Goal: Task Accomplishment & Management: Manage account settings

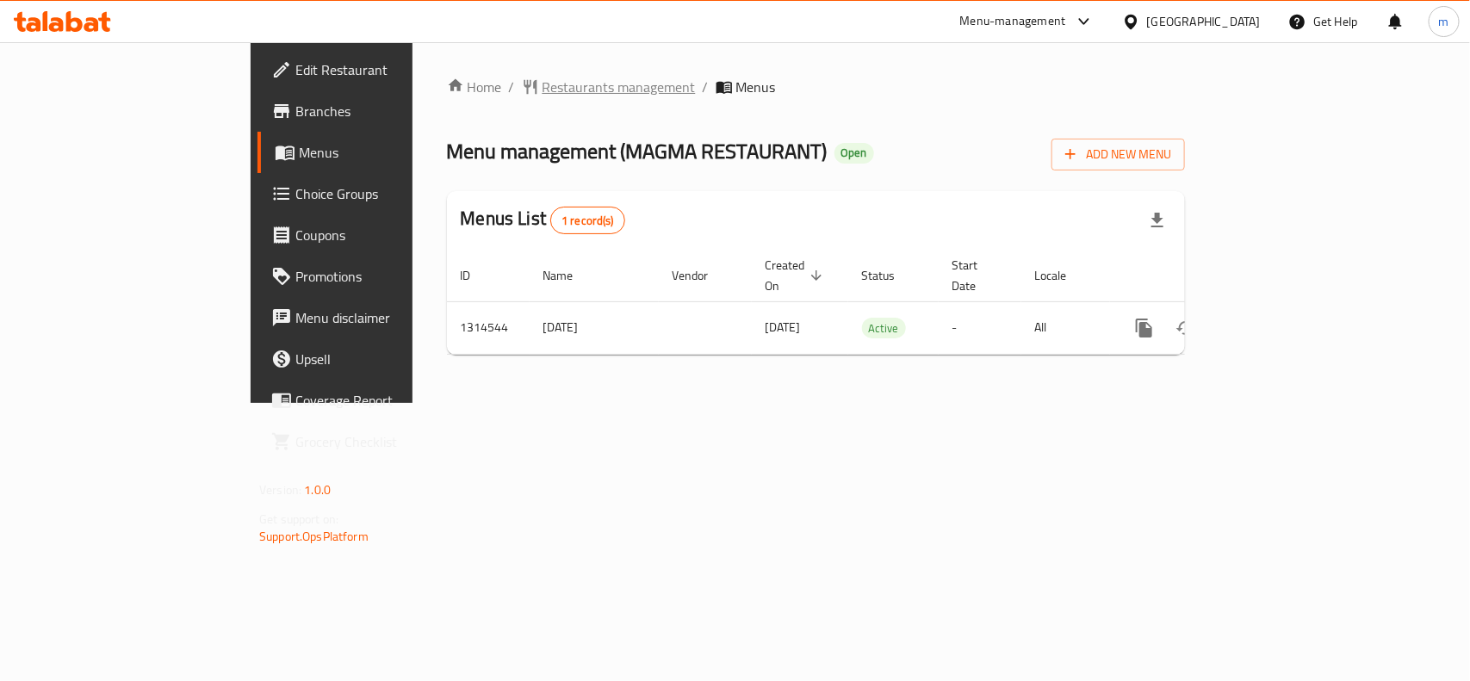
click at [543, 83] on span "Restaurants management" at bounding box center [619, 87] width 153 height 21
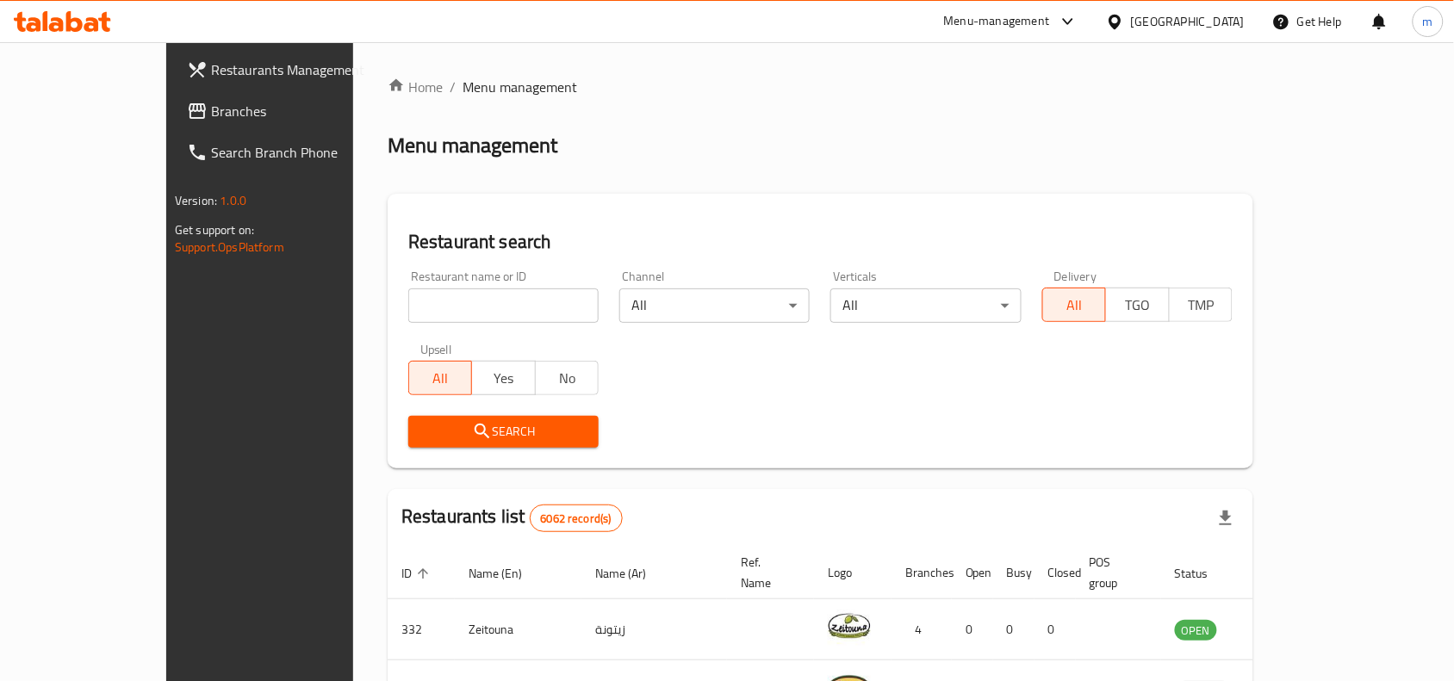
click at [211, 115] on span "Branches" at bounding box center [303, 111] width 184 height 21
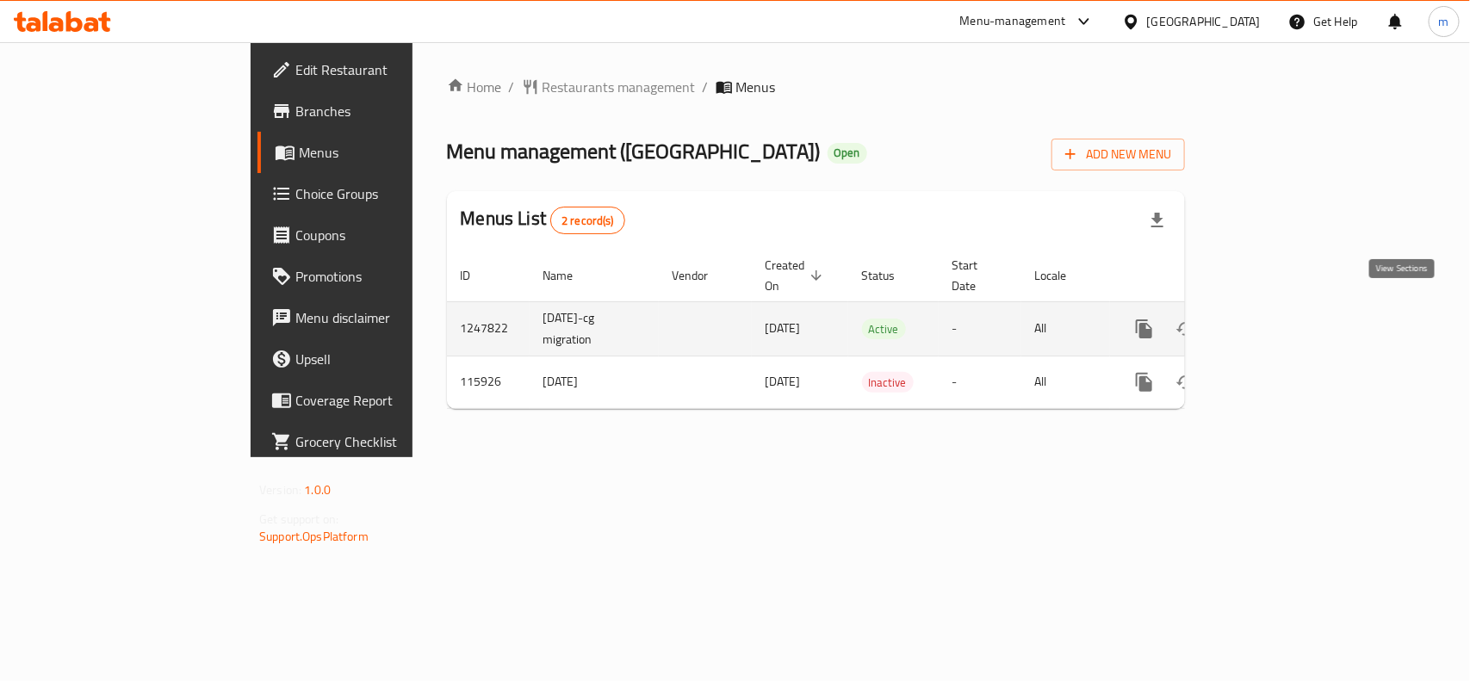
click at [1289, 314] on link "enhanced table" at bounding box center [1268, 328] width 41 height 41
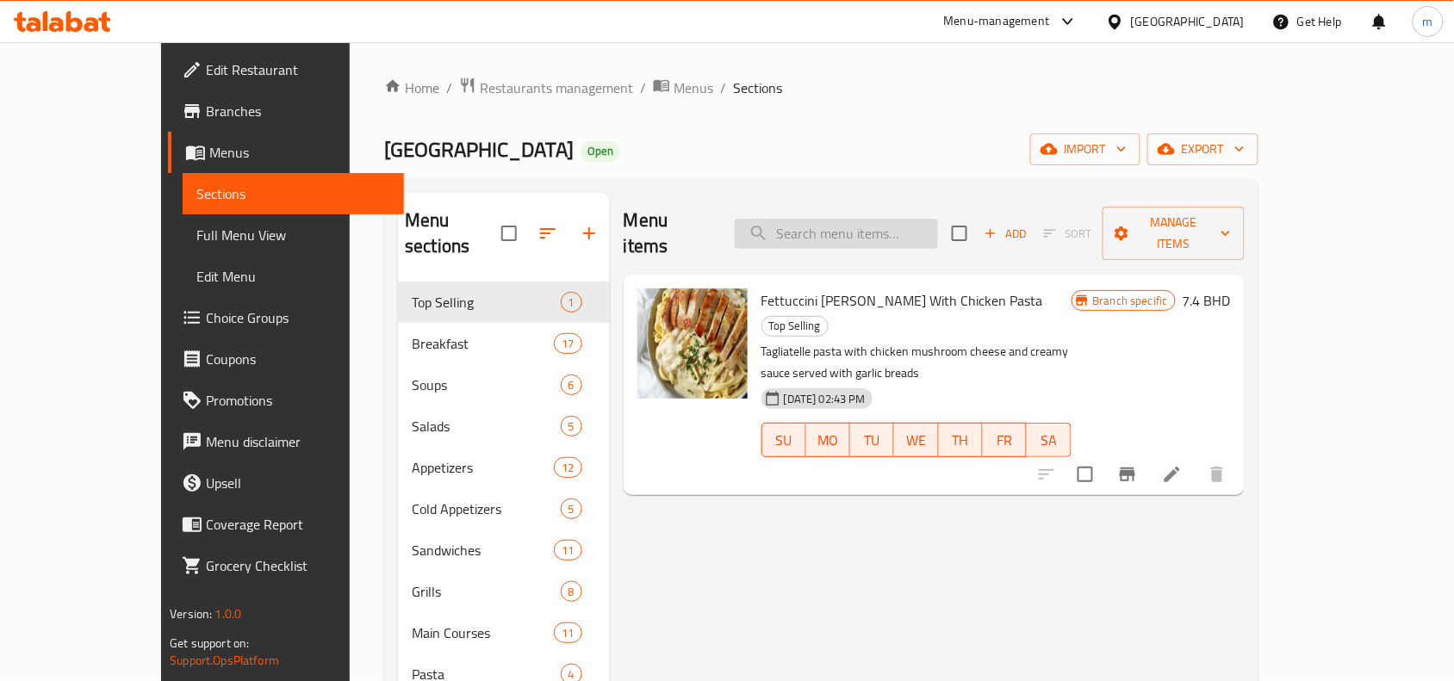
click at [906, 222] on input "search" at bounding box center [836, 234] width 203 height 30
paste input "Roll Sticks"
type input "Roll Sticks"
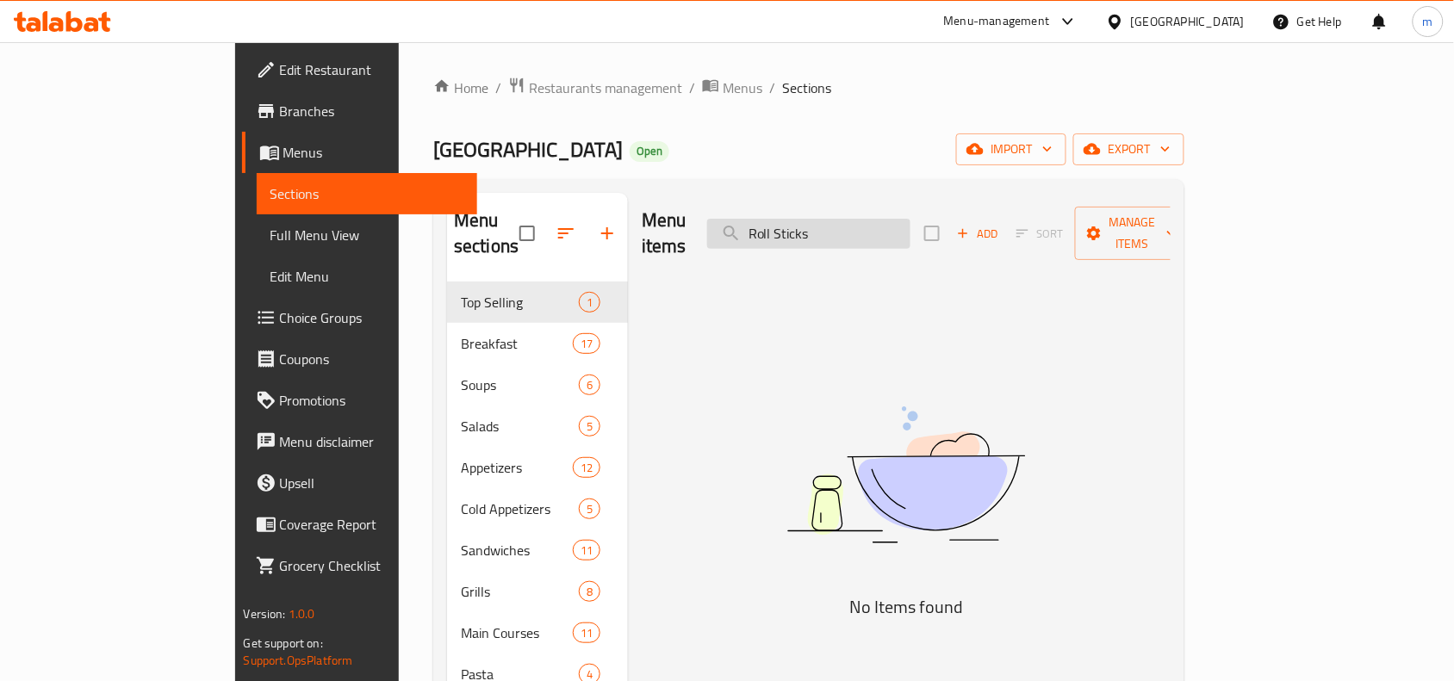
drag, startPoint x: 906, startPoint y: 222, endPoint x: 819, endPoint y: 233, distance: 87.6
click at [819, 233] on input "Roll Sticks" at bounding box center [808, 234] width 203 height 30
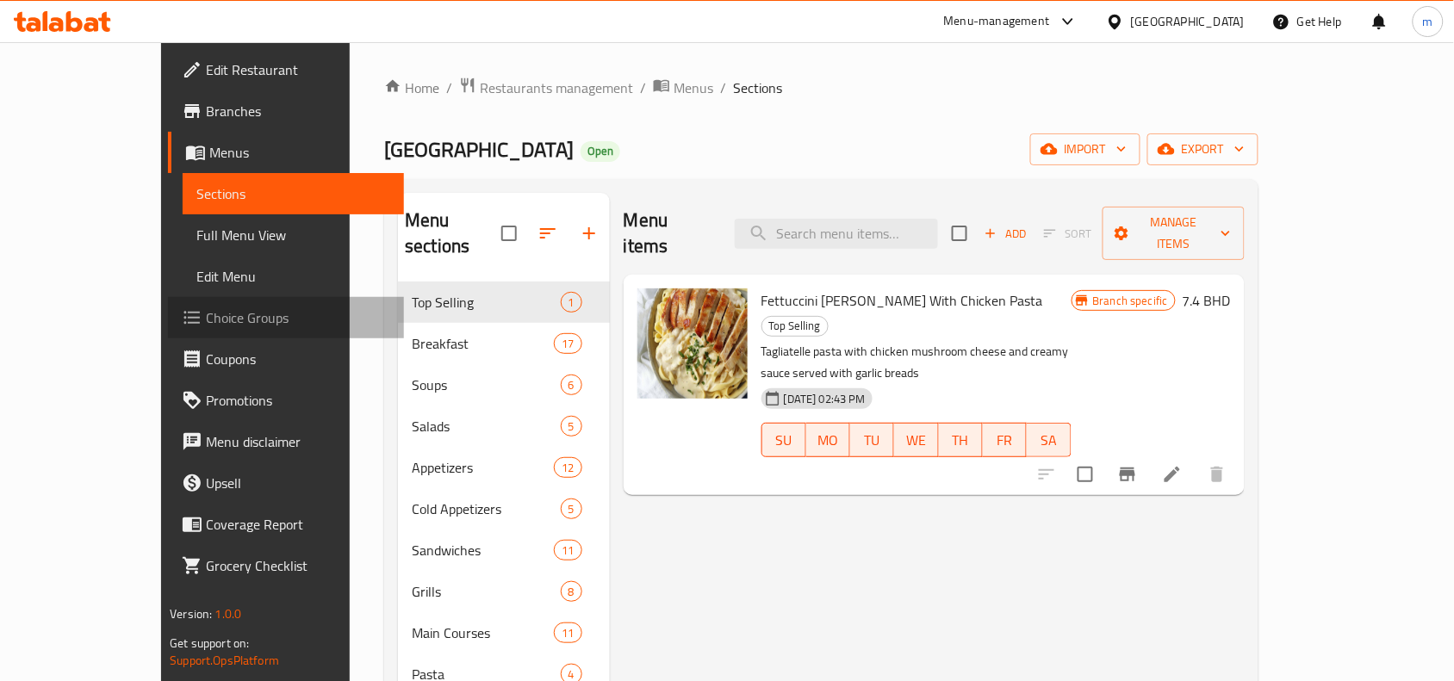
click at [206, 316] on span "Choice Groups" at bounding box center [298, 317] width 184 height 21
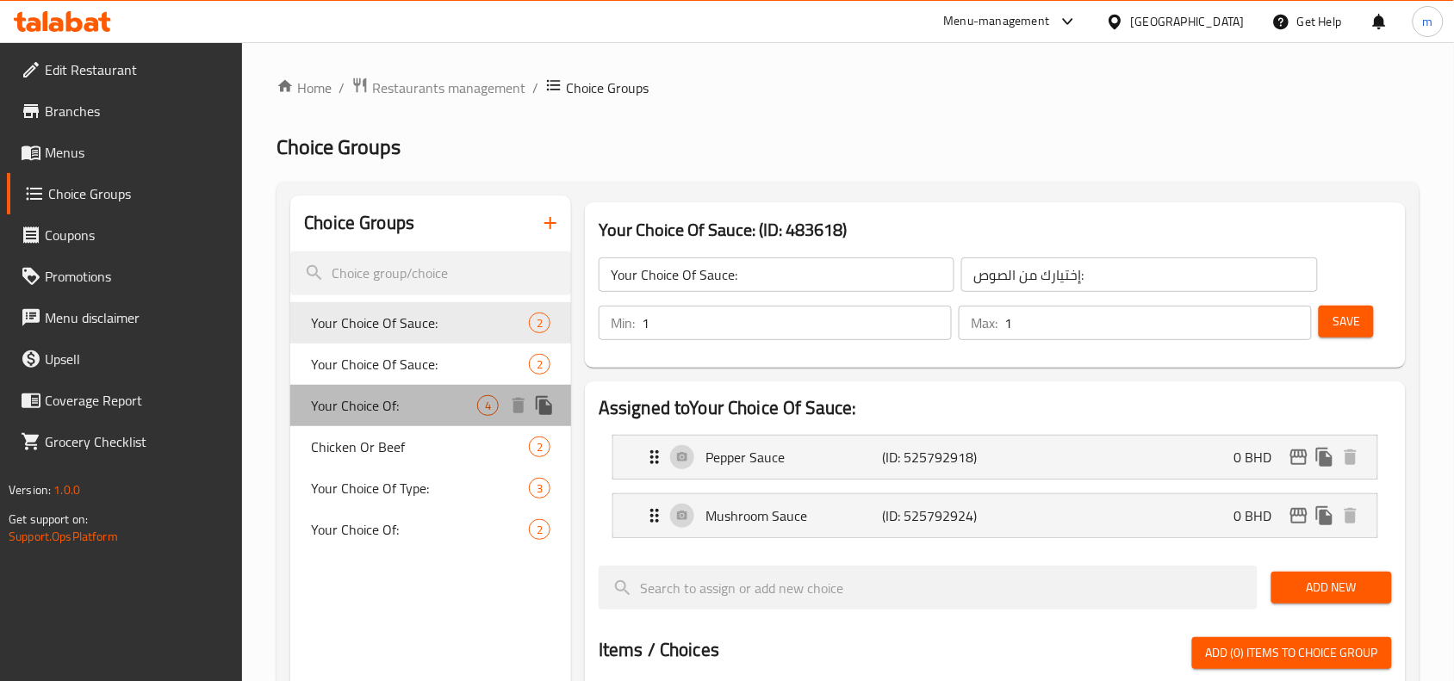
click at [372, 403] on span "Your Choice Of:" at bounding box center [394, 405] width 166 height 21
type input "Your Choice Of:"
type input "إختيارك من:"
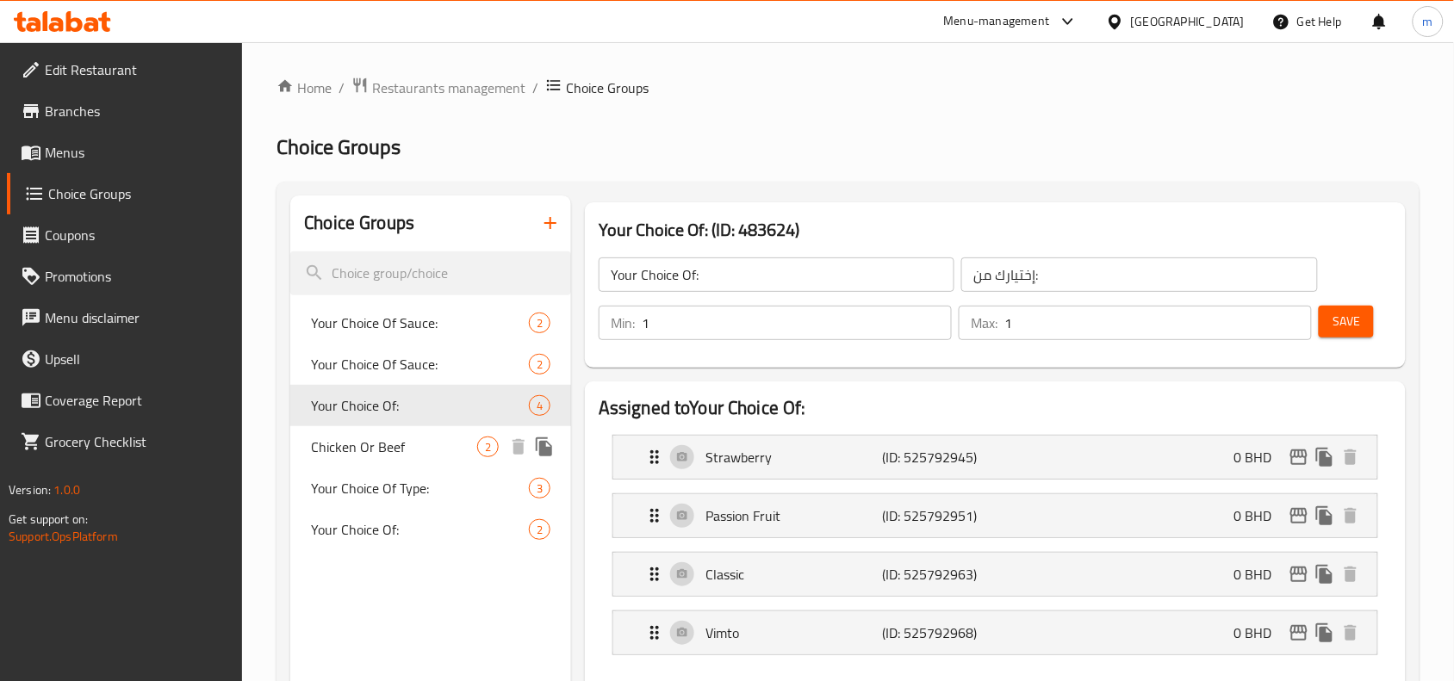
scroll to position [108, 0]
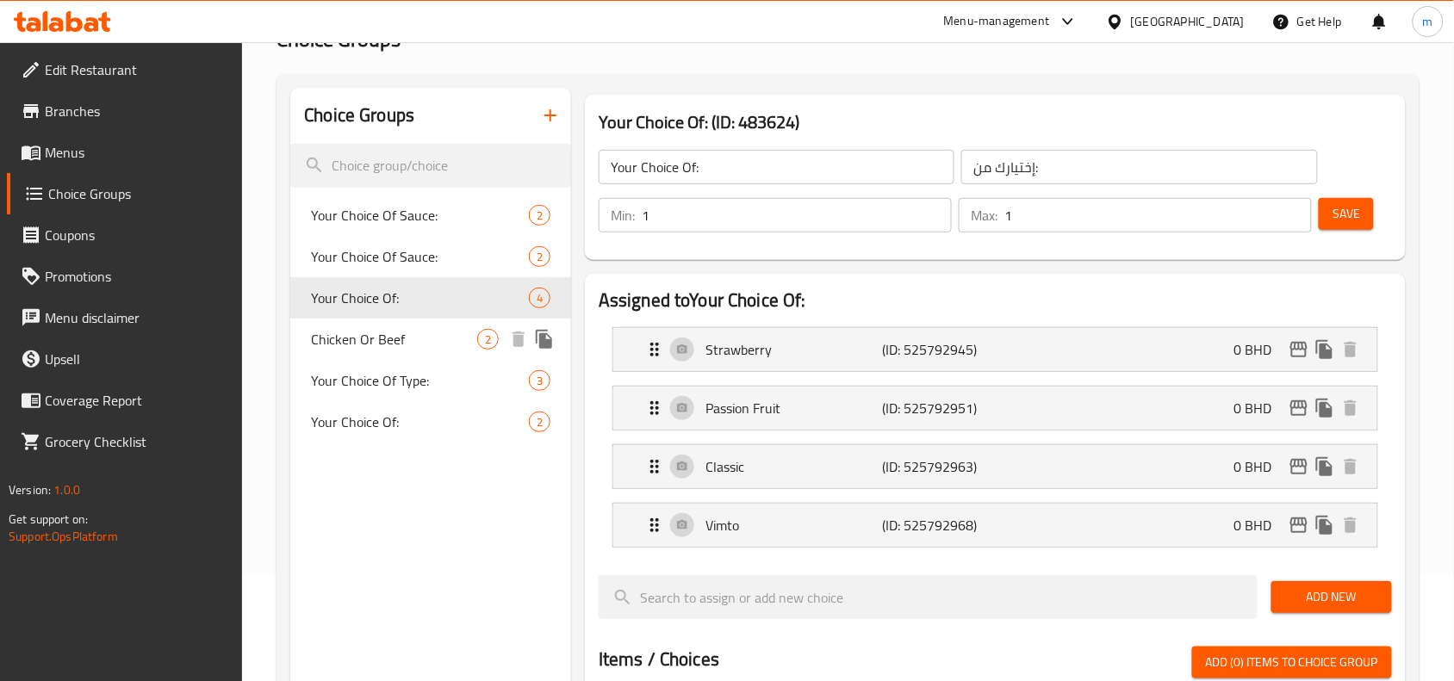
click at [388, 338] on span "Chicken Or Beef" at bounding box center [394, 339] width 166 height 21
type input "Chicken Or Beef"
type input "دجاج او لحم بقري"
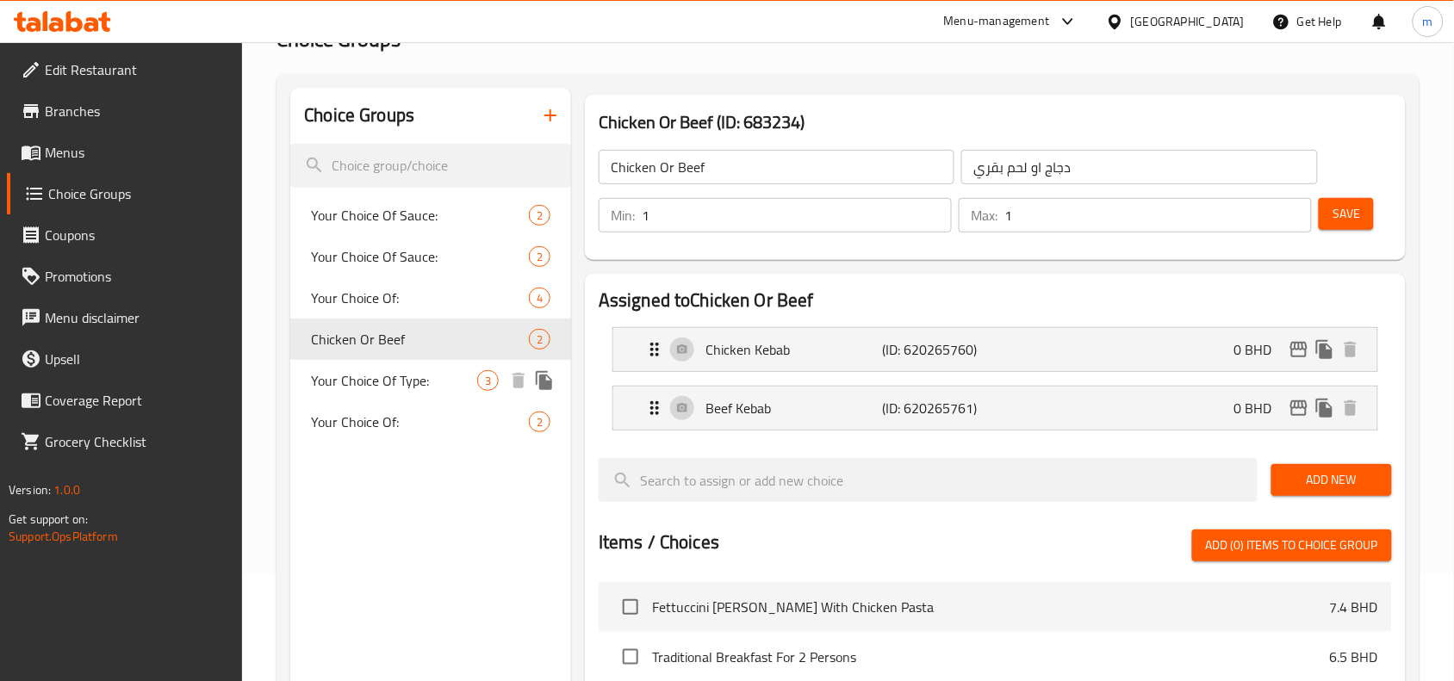
click at [397, 381] on span "Your Choice Of Type:" at bounding box center [394, 380] width 166 height 21
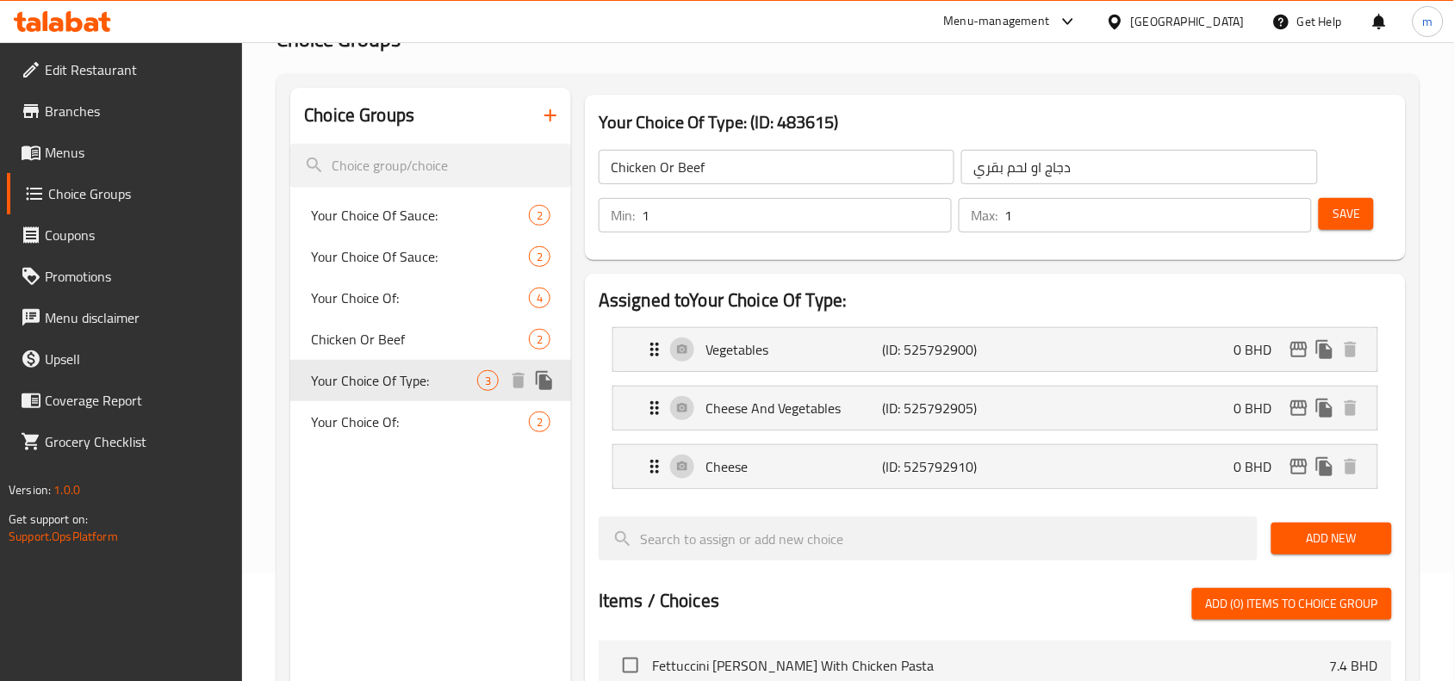
type input "Your Choice Of Type:"
type input "إختيارك من النوع:"
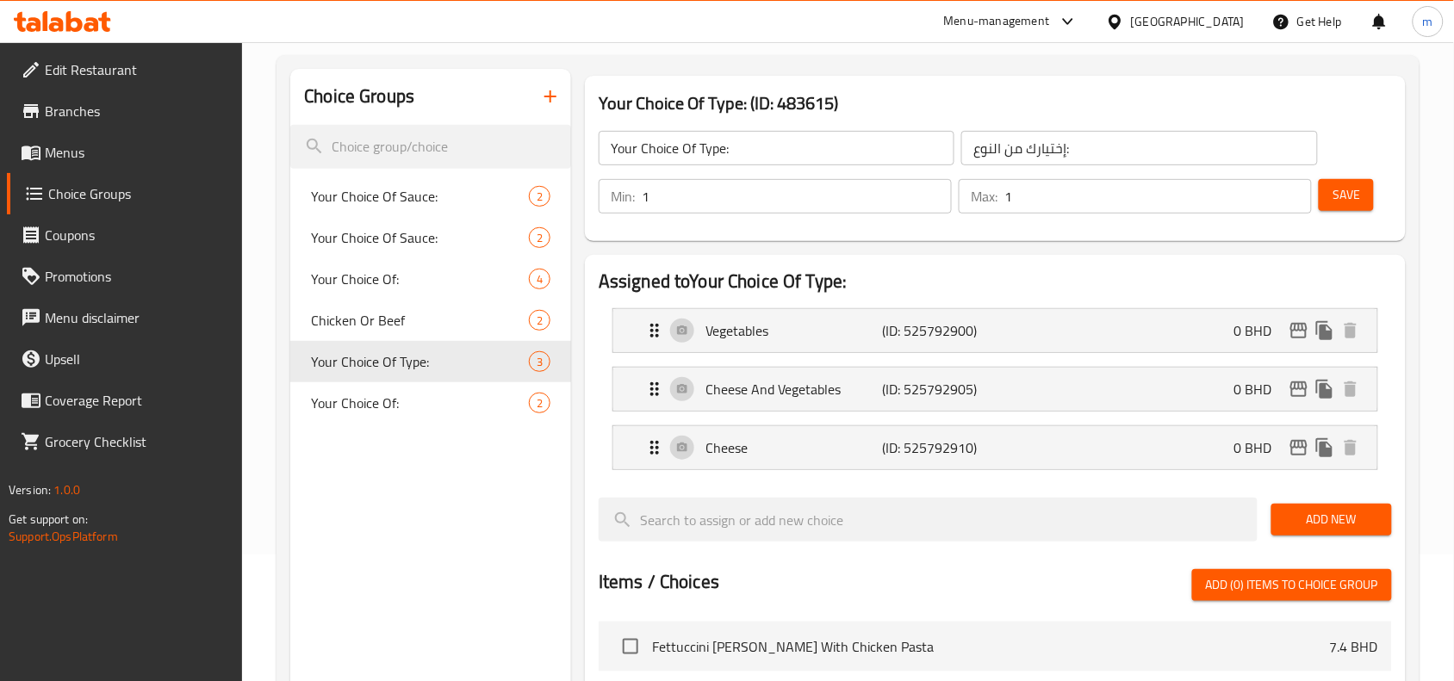
scroll to position [121, 0]
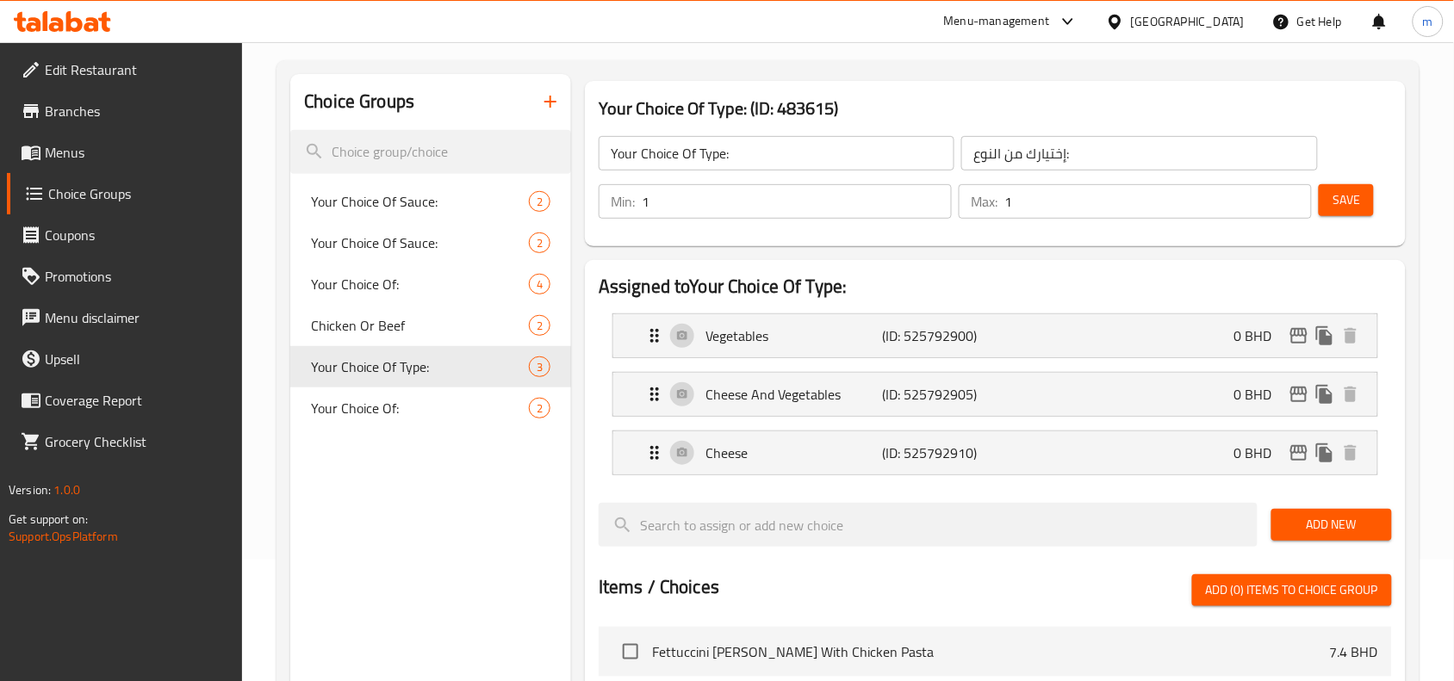
click at [97, 71] on span "Edit Restaurant" at bounding box center [137, 69] width 184 height 21
